Goal: Information Seeking & Learning: Find specific fact

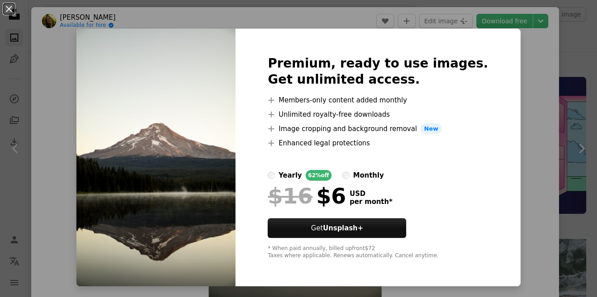
scroll to position [1217, 0]
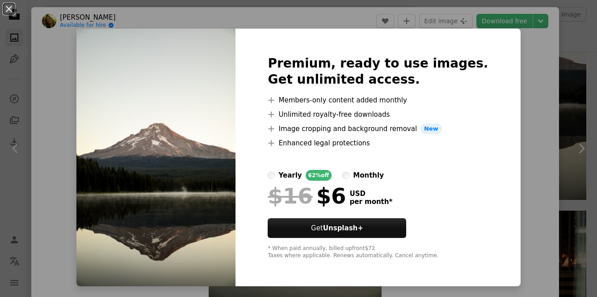
click at [70, 94] on div "An X shape Premium, ready to use images. Get unlimited access. A plus sign Memb…" at bounding box center [298, 148] width 597 height 297
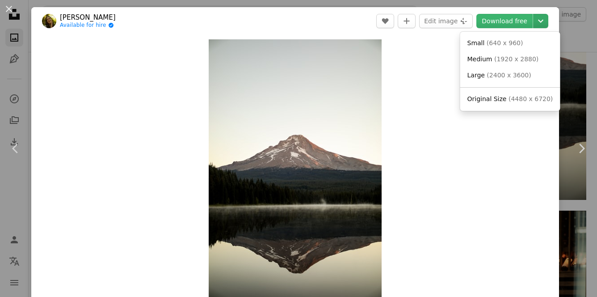
click at [544, 24] on icon "Chevron down" at bounding box center [540, 21] width 14 height 11
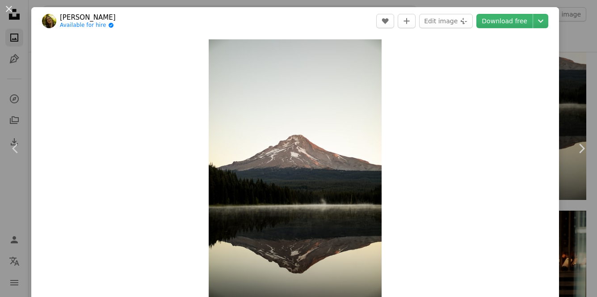
click at [423, 135] on dialog "An X shape Chevron left Chevron right [PERSON_NAME] Available for hire A checkm…" at bounding box center [298, 148] width 597 height 297
click at [104, 31] on header "[PERSON_NAME] Available for hire A checkmark inside of a circle A heart A plus …" at bounding box center [295, 21] width 528 height 28
click at [107, 31] on header "[PERSON_NAME] Available for hire A checkmark inside of a circle A heart A plus …" at bounding box center [295, 21] width 528 height 28
click at [109, 29] on header "[PERSON_NAME] Available for hire A checkmark inside of a circle A heart A plus …" at bounding box center [295, 21] width 528 height 28
click at [51, 21] on img at bounding box center [49, 21] width 14 height 14
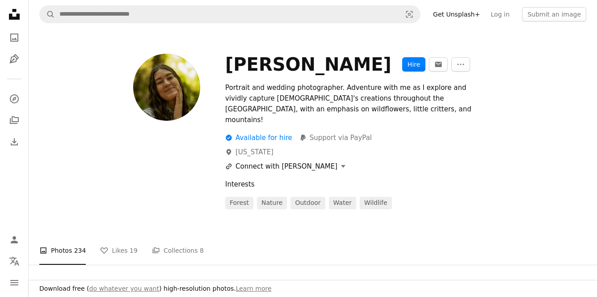
click at [281, 161] on button "A URL sharing icon (chains) Connect with [PERSON_NAME]" at bounding box center [285, 166] width 120 height 11
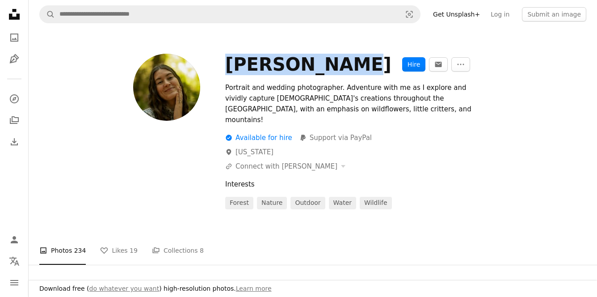
drag, startPoint x: 226, startPoint y: 66, endPoint x: 360, endPoint y: 70, distance: 133.6
click at [360, 70] on div "[PERSON_NAME] Hire An envelope More Actions" at bounding box center [405, 64] width 361 height 21
copy div "[PERSON_NAME]"
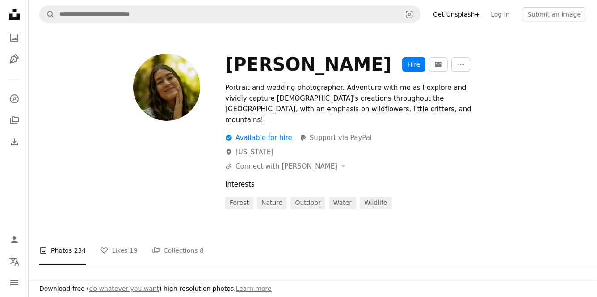
click at [356, 84] on div "Portrait and wedding photographer. Adventure with me as I explore and vividly c…" at bounding box center [351, 103] width 253 height 43
click at [457, 63] on icon "More Actions" at bounding box center [461, 64] width 8 height 8
click at [282, 161] on button "A URL sharing icon (chains) Connect with [PERSON_NAME]" at bounding box center [285, 166] width 120 height 11
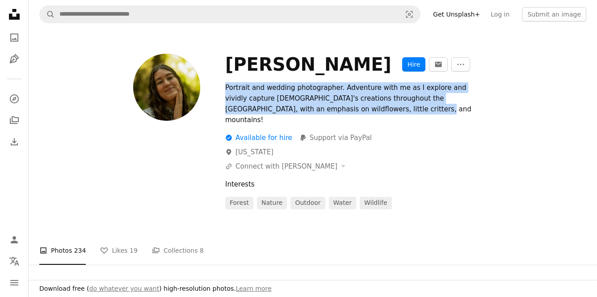
drag, startPoint x: 224, startPoint y: 90, endPoint x: 365, endPoint y: 108, distance: 141.8
click at [365, 108] on div "[PERSON_NAME] Hire An envelope More Actions Portrait and wedding photographer. …" at bounding box center [312, 131] width 547 height 155
copy div "Portrait and wedding photographer. Adventure with me as I explore and vividly c…"
click at [157, 192] on div at bounding box center [166, 131] width 67 height 155
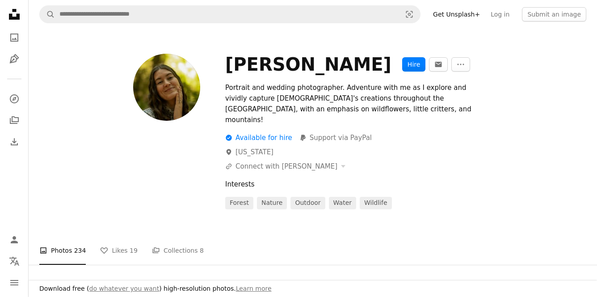
scroll to position [1217, 0]
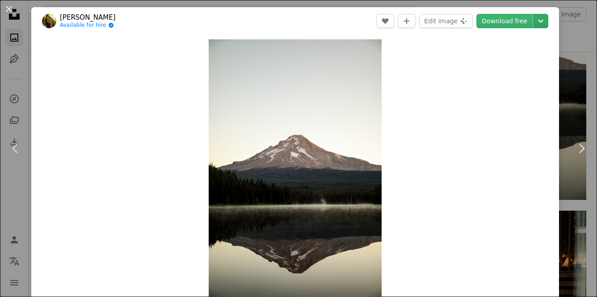
click at [548, 17] on icon "Chevron down" at bounding box center [540, 21] width 14 height 11
click at [478, 160] on dialog "An X shape Chevron left Chevron right [PERSON_NAME] Available for hire A checkm…" at bounding box center [298, 148] width 597 height 297
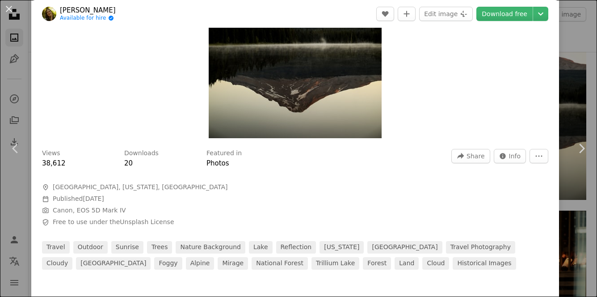
scroll to position [166, 0]
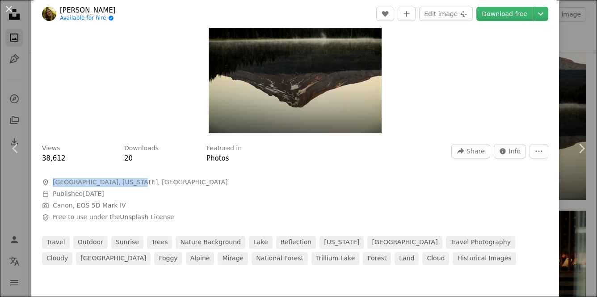
drag, startPoint x: 52, startPoint y: 181, endPoint x: 134, endPoint y: 183, distance: 82.2
click at [134, 183] on span "A map marker [GEOGRAPHIC_DATA], [US_STATE], [GEOGRAPHIC_DATA]" at bounding box center [176, 182] width 268 height 9
copy span "[GEOGRAPHIC_DATA], [US_STATE], [GEOGRAPHIC_DATA]"
drag, startPoint x: 54, startPoint y: 202, endPoint x: 116, endPoint y: 184, distance: 65.2
click at [116, 184] on div "A map marker [GEOGRAPHIC_DATA], [US_STATE], [GEOGRAPHIC_DATA] Calendar outlined…" at bounding box center [176, 200] width 268 height 44
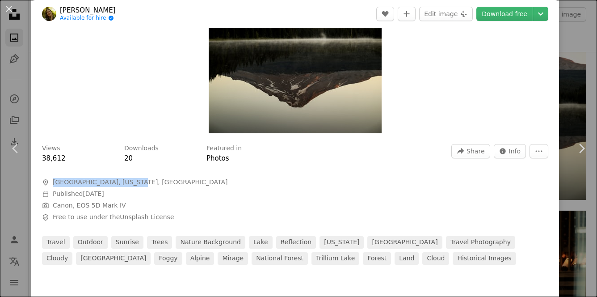
copy span "[GEOGRAPHIC_DATA], [US_STATE], [GEOGRAPHIC_DATA]"
click at [116, 184] on span "[GEOGRAPHIC_DATA], [US_STATE], [GEOGRAPHIC_DATA]" at bounding box center [140, 182] width 175 height 9
click at [52, 203] on span "Camera Canon, EOS 5D [PERSON_NAME]" at bounding box center [176, 205] width 268 height 9
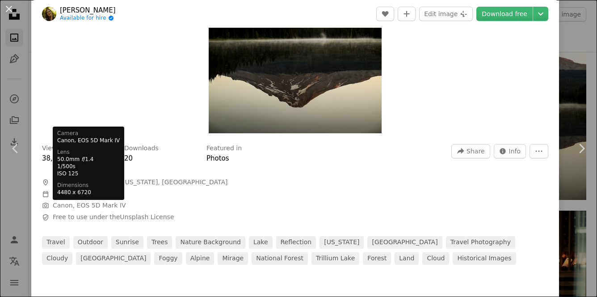
drag, startPoint x: 53, startPoint y: 204, endPoint x: 112, endPoint y: 205, distance: 59.0
click at [112, 205] on button "Canon, EOS 5D Mark IV" at bounding box center [89, 205] width 73 height 9
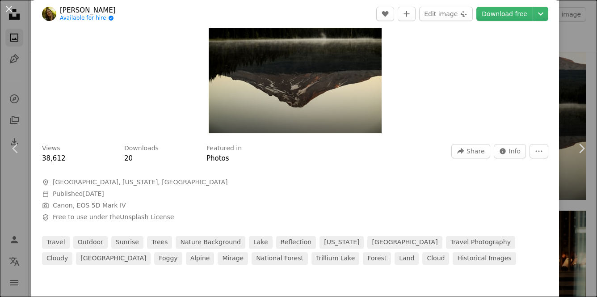
click at [55, 206] on button "Canon, EOS 5D Mark IV" at bounding box center [89, 205] width 73 height 9
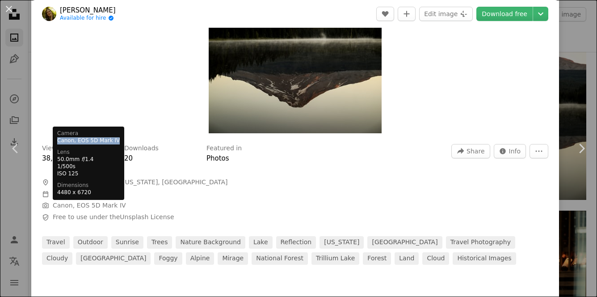
drag, startPoint x: 58, startPoint y: 140, endPoint x: 118, endPoint y: 141, distance: 60.8
click at [118, 141] on div "Camera Canon, EOS 5D [PERSON_NAME] Lens 50.0mm f / 1.4 1/500s ISO 125 Dimension…" at bounding box center [88, 162] width 71 height 73
copy dd "Canon, EOS 5D Mark IV"
click at [91, 164] on dd "1/500s" at bounding box center [88, 166] width 63 height 7
click at [148, 201] on span "Camera Canon, EOS 5D [PERSON_NAME]" at bounding box center [176, 205] width 268 height 9
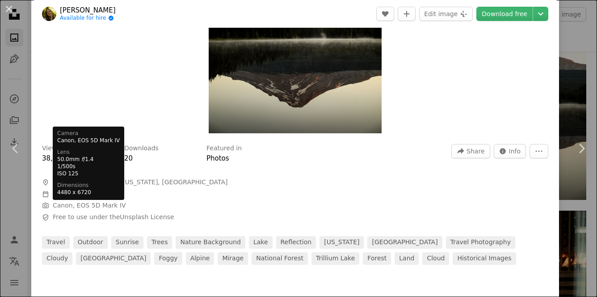
drag, startPoint x: 54, startPoint y: 204, endPoint x: 98, endPoint y: 204, distance: 44.2
click at [98, 204] on button "Canon, EOS 5D Mark IV" at bounding box center [89, 205] width 73 height 9
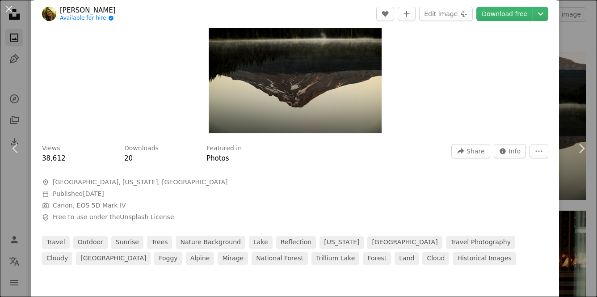
click at [72, 201] on button "Canon, EOS 5D Mark IV" at bounding box center [89, 205] width 73 height 9
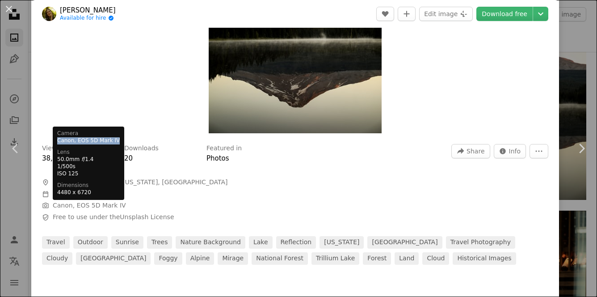
drag, startPoint x: 58, startPoint y: 138, endPoint x: 117, endPoint y: 144, distance: 59.7
click at [117, 144] on div "Camera Canon, EOS 5D [PERSON_NAME] Lens 50.0mm f / 1.4 1/500s ISO 125 Dimension…" at bounding box center [88, 162] width 71 height 73
copy dd "Canon, EOS 5D Mark IV"
click at [65, 164] on dd "1/500s" at bounding box center [88, 166] width 63 height 7
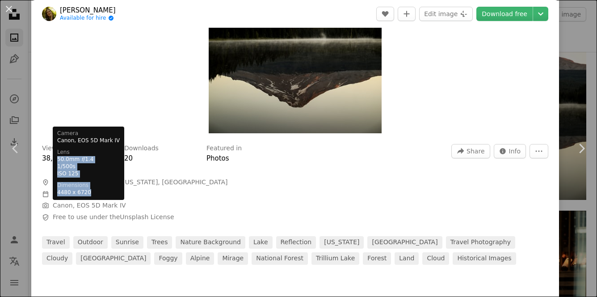
drag, startPoint x: 58, startPoint y: 158, endPoint x: 102, endPoint y: 189, distance: 53.9
click at [102, 189] on div "Camera Canon, EOS 5D [PERSON_NAME] Lens 50.0mm f / 1.4 1/500s ISO 125 Dimension…" at bounding box center [88, 162] width 71 height 73
copy div "50.0mm f / 1.4 1/500s ISO 125 Dimensions 4480 x 6720"
click at [130, 194] on span "Calendar outlined Published [DATE]" at bounding box center [176, 193] width 268 height 9
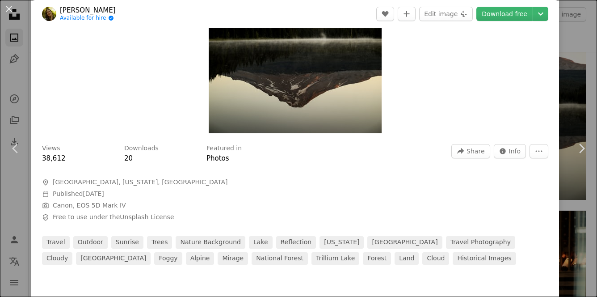
click at [84, 195] on time "[DATE]" at bounding box center [93, 193] width 21 height 7
click at [102, 195] on time "[DATE]" at bounding box center [93, 193] width 21 height 7
click at [100, 203] on button "Canon, EOS 5D Mark IV" at bounding box center [89, 205] width 73 height 9
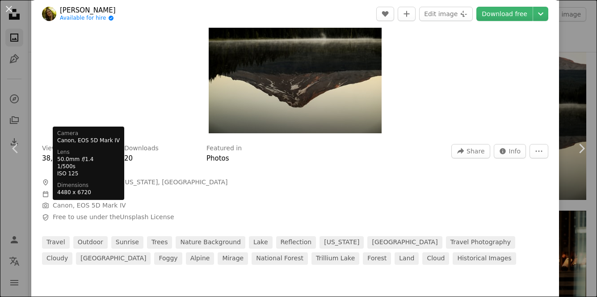
click at [62, 201] on button "Canon, EOS 5D Mark IV" at bounding box center [89, 205] width 73 height 9
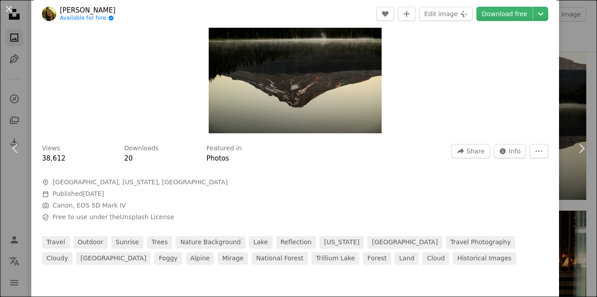
click at [63, 201] on button "Canon, EOS 5D Mark IV" at bounding box center [89, 205] width 73 height 9
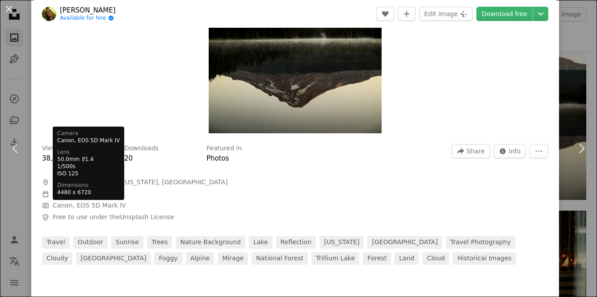
click at [171, 168] on div at bounding box center [295, 171] width 506 height 14
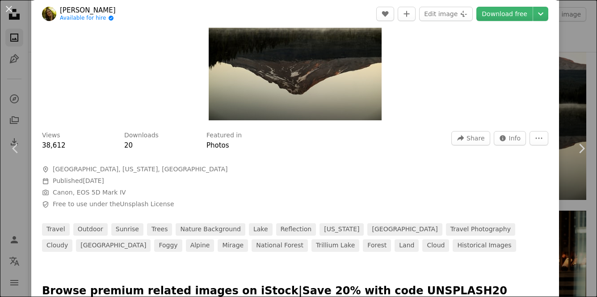
scroll to position [178, 0]
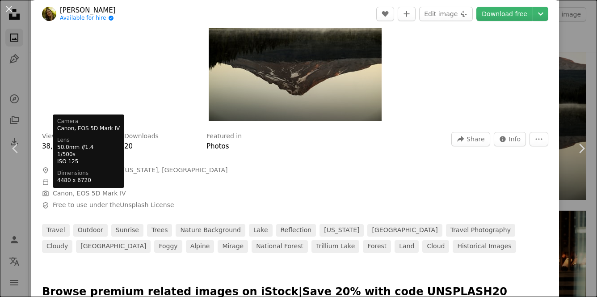
click at [67, 193] on button "Canon, EOS 5D Mark IV" at bounding box center [89, 193] width 73 height 9
click at [171, 177] on span "Calendar outlined Published [DATE]" at bounding box center [176, 181] width 268 height 9
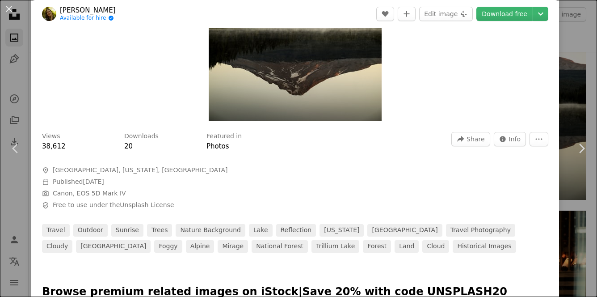
click at [98, 170] on span "[GEOGRAPHIC_DATA], [US_STATE], [GEOGRAPHIC_DATA]" at bounding box center [140, 170] width 175 height 9
click at [115, 177] on span "Calendar outlined Published [DATE]" at bounding box center [176, 181] width 268 height 9
click at [104, 180] on time "[DATE]" at bounding box center [93, 181] width 21 height 7
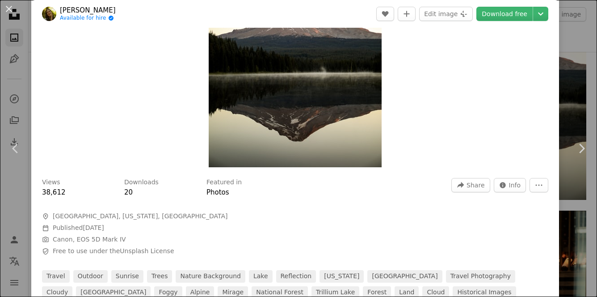
scroll to position [136, 0]
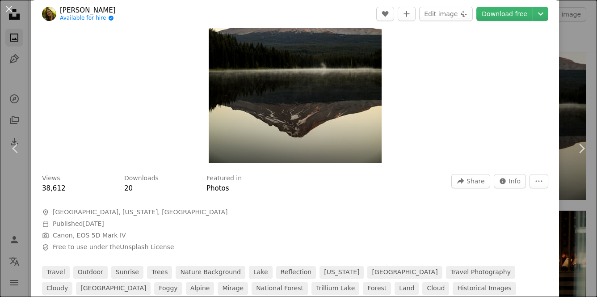
drag, startPoint x: 53, startPoint y: 222, endPoint x: 120, endPoint y: 222, distance: 67.0
click at [120, 222] on span "Calendar outlined Published [DATE]" at bounding box center [176, 223] width 268 height 9
copy span "Published [DATE]"
click at [96, 235] on button "Canon, EOS 5D Mark IV" at bounding box center [89, 235] width 73 height 9
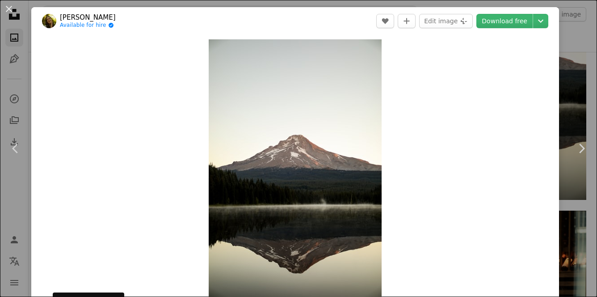
scroll to position [0, 0]
click at [56, 21] on img at bounding box center [49, 21] width 14 height 14
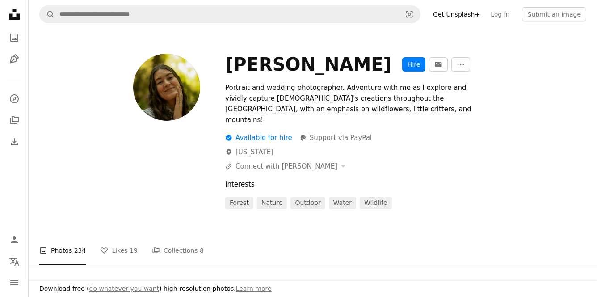
click at [155, 94] on img at bounding box center [166, 87] width 67 height 67
click at [457, 66] on icon "More Actions" at bounding box center [461, 64] width 8 height 8
click at [279, 161] on div "Portrait and wedding photographer. Adventure with me as I explore and vividly c…" at bounding box center [405, 145] width 361 height 127
click at [275, 161] on button "A URL sharing icon (chains) Connect with [PERSON_NAME]" at bounding box center [285, 166] width 120 height 11
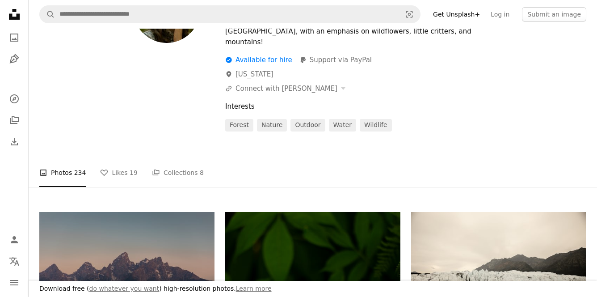
scroll to position [60, 0]
